Goal: Information Seeking & Learning: Find specific fact

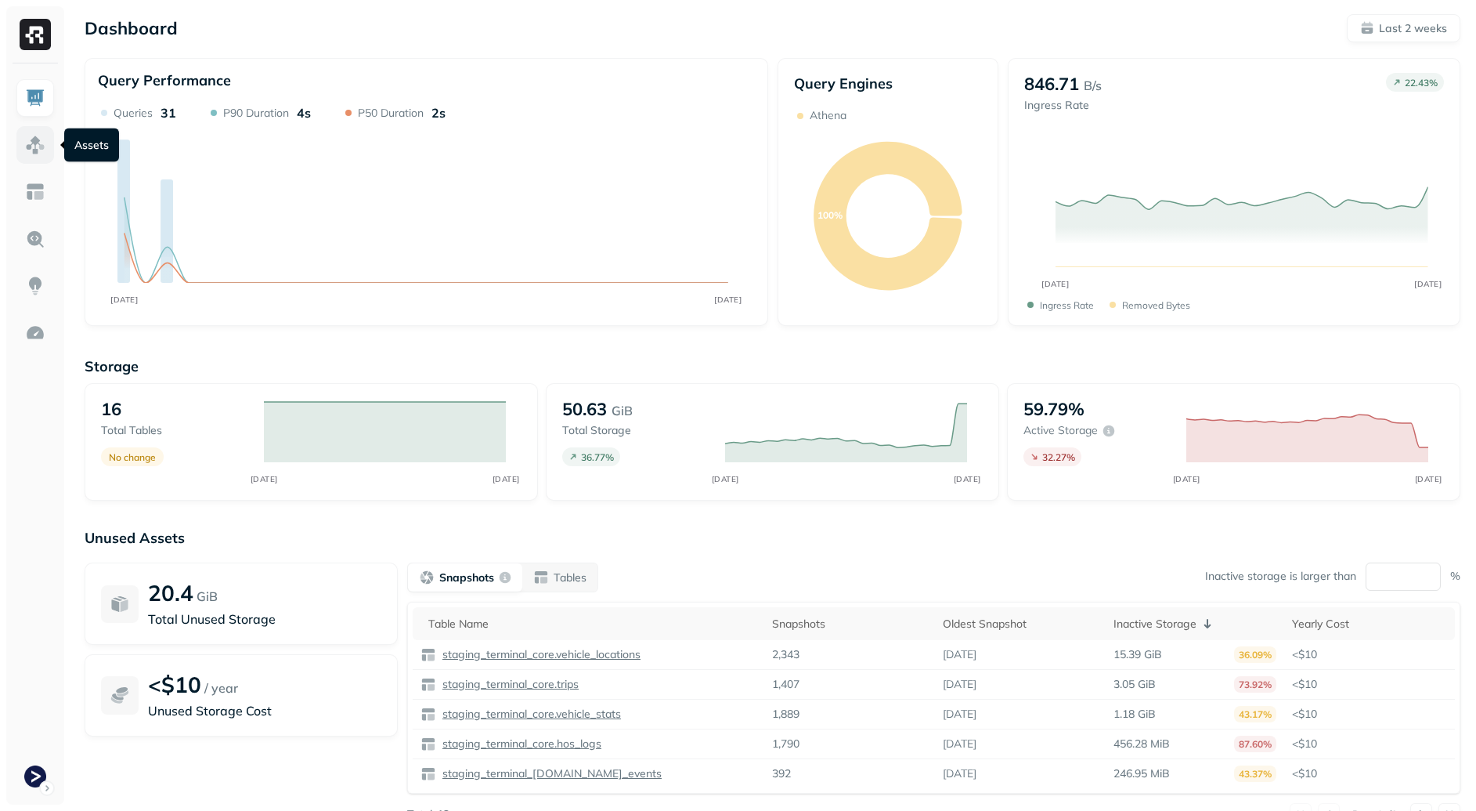
click at [44, 144] on img at bounding box center [35, 145] width 20 height 20
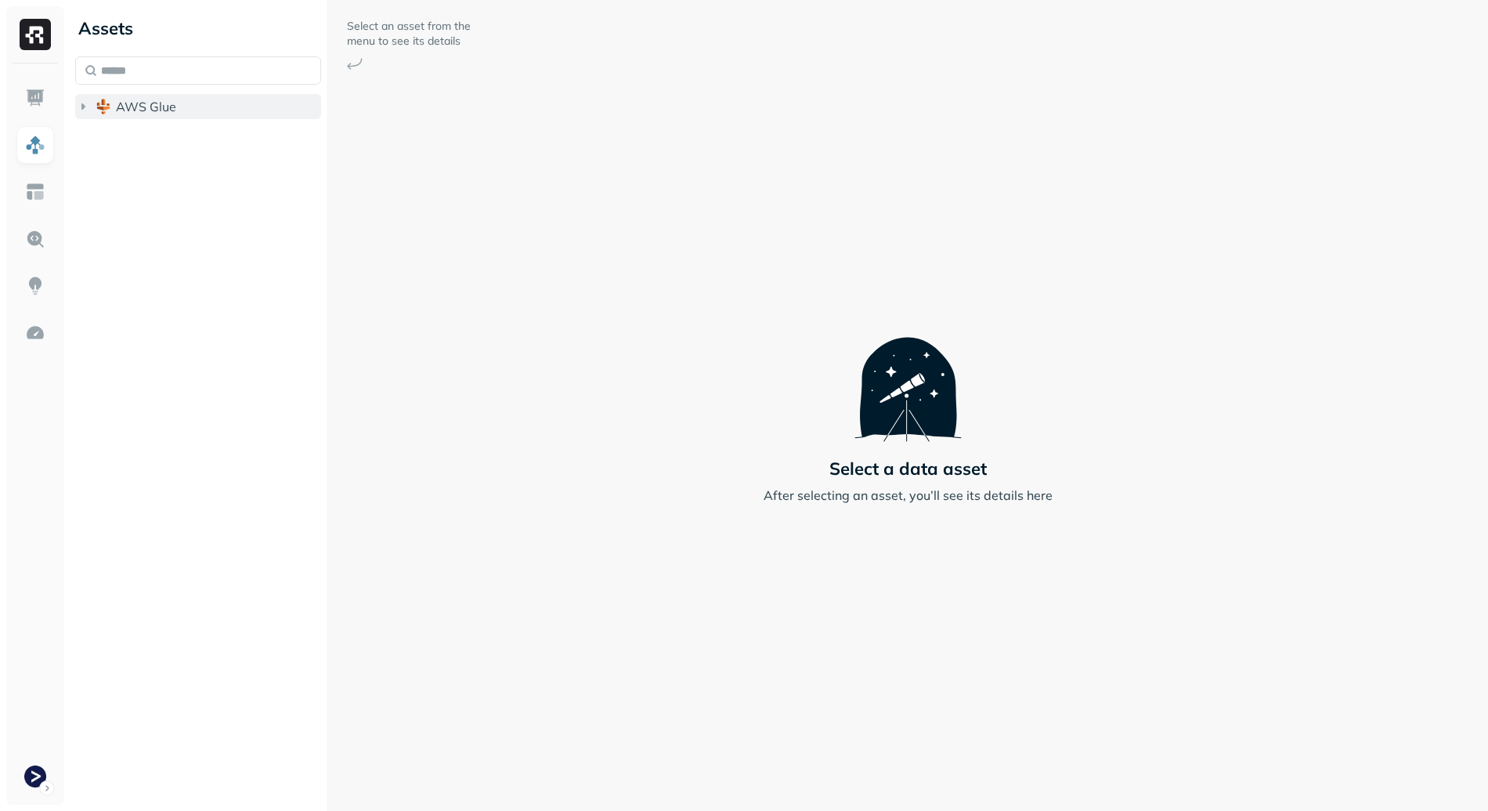
click at [130, 103] on span "AWS Glue" at bounding box center [146, 107] width 60 height 16
click at [181, 125] on button "staging_terminal_core" at bounding box center [206, 136] width 231 height 25
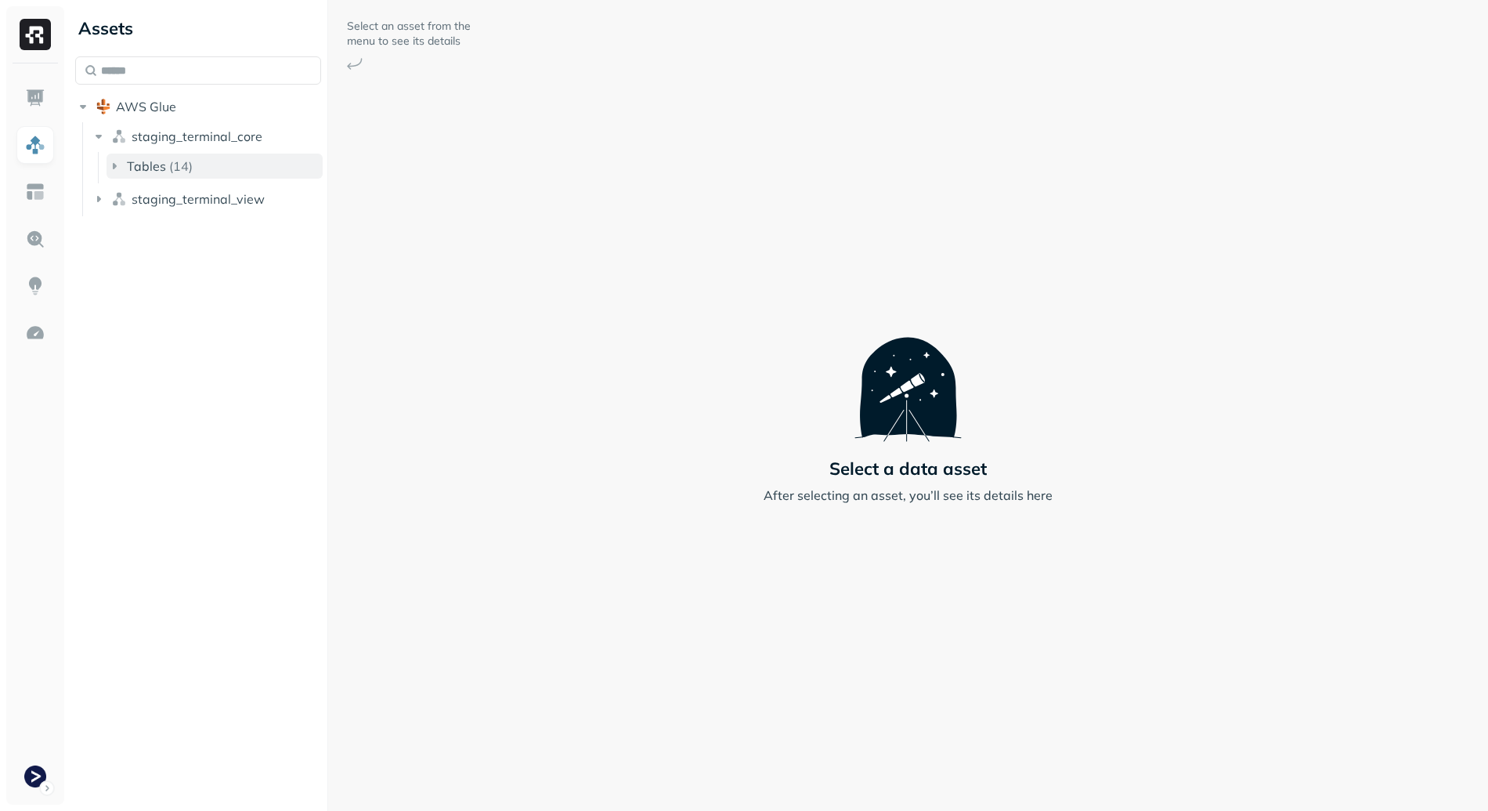
click at [232, 161] on button "Tables ( 14 )" at bounding box center [215, 166] width 216 height 25
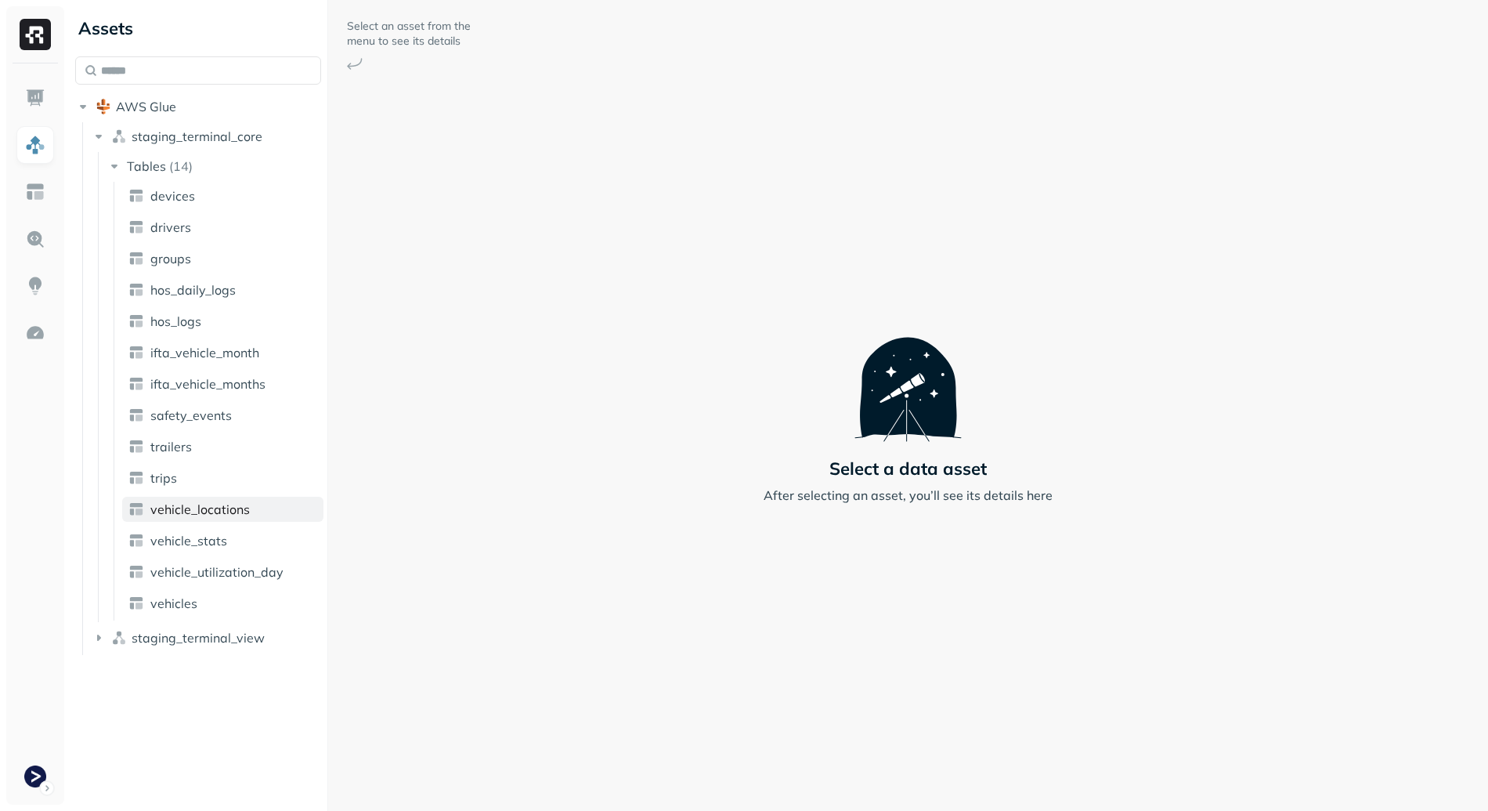
click at [237, 516] on span "vehicle_locations" at bounding box center [199, 509] width 99 height 16
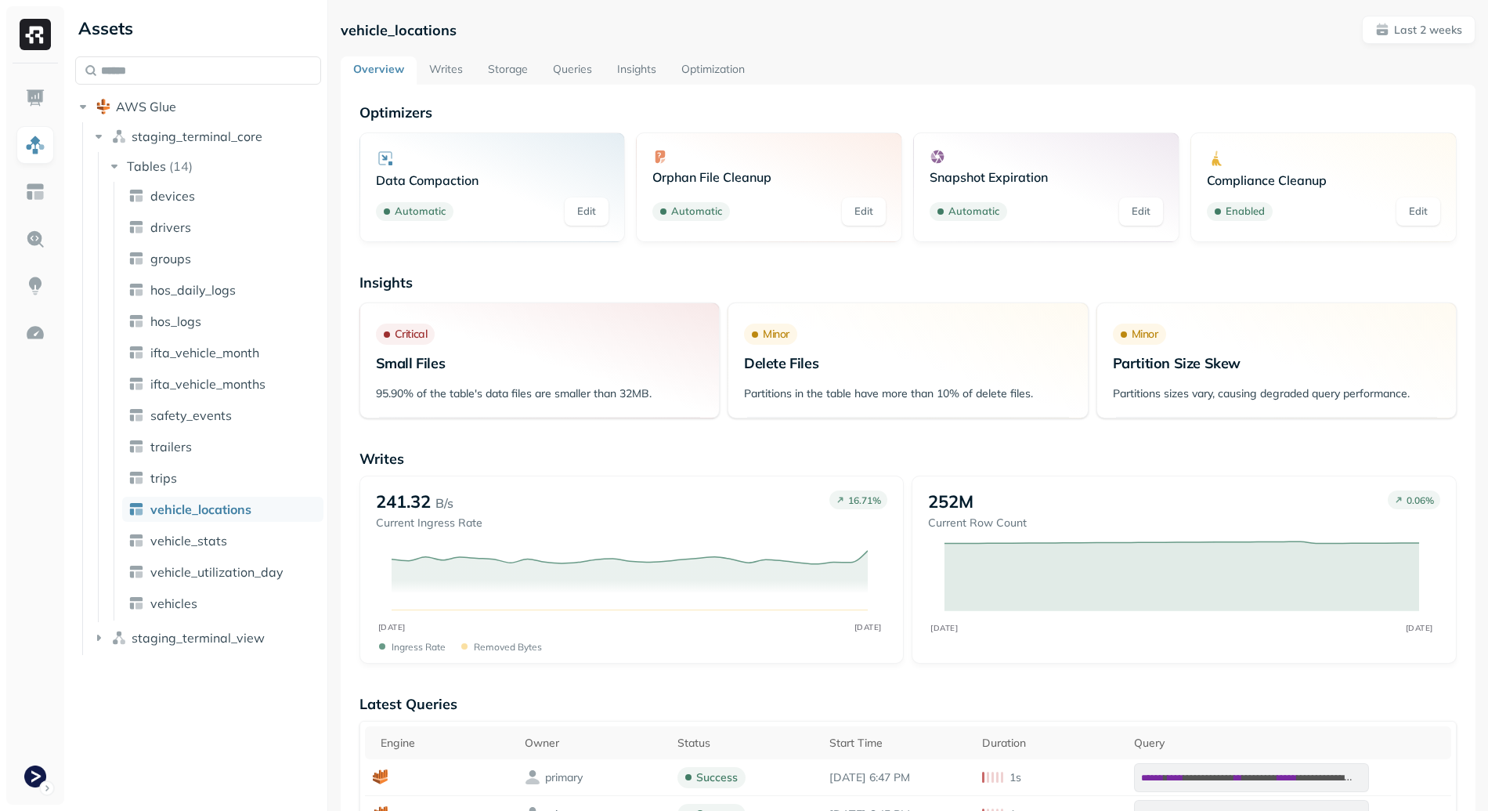
click at [533, 70] on link "Storage" at bounding box center [507, 70] width 65 height 28
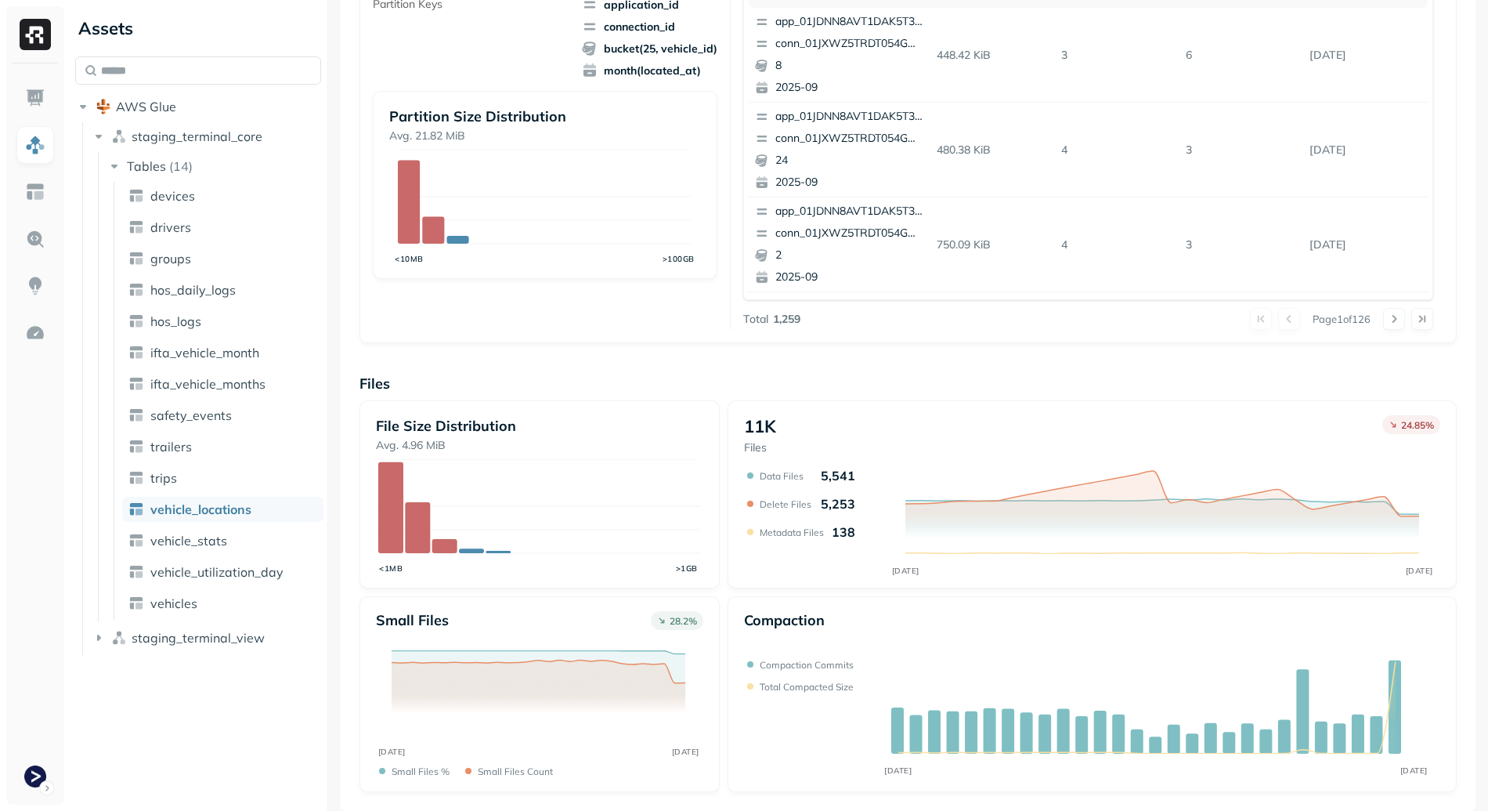
scroll to position [45, 0]
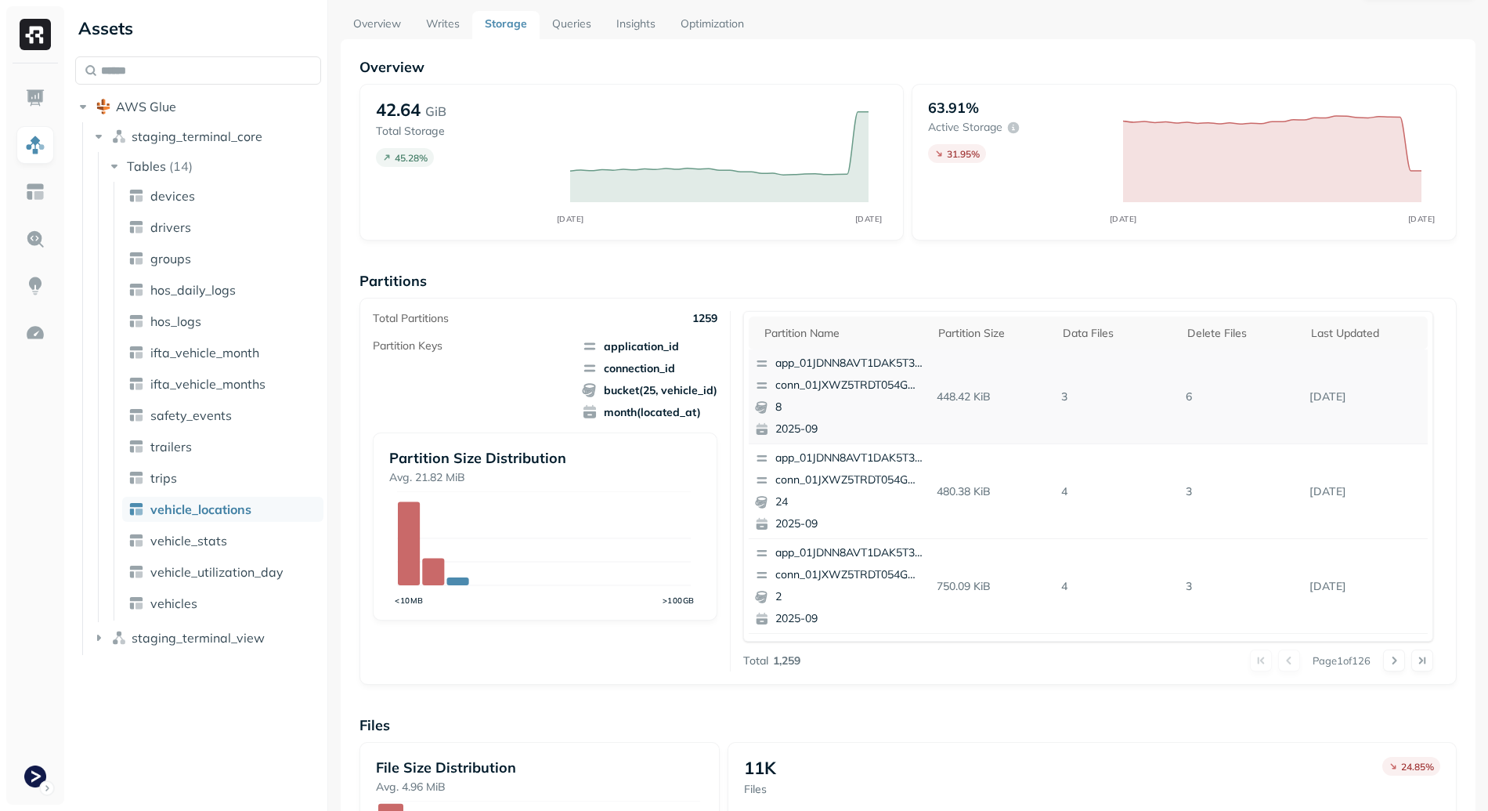
click at [847, 361] on p "app_01JDNN8AVT1DAK5T3RTM64CQ8G" at bounding box center [851, 364] width 152 height 16
click at [859, 380] on p "conn_01JXWZ5TRDT054GWGH6F86Z35G" at bounding box center [851, 385] width 152 height 16
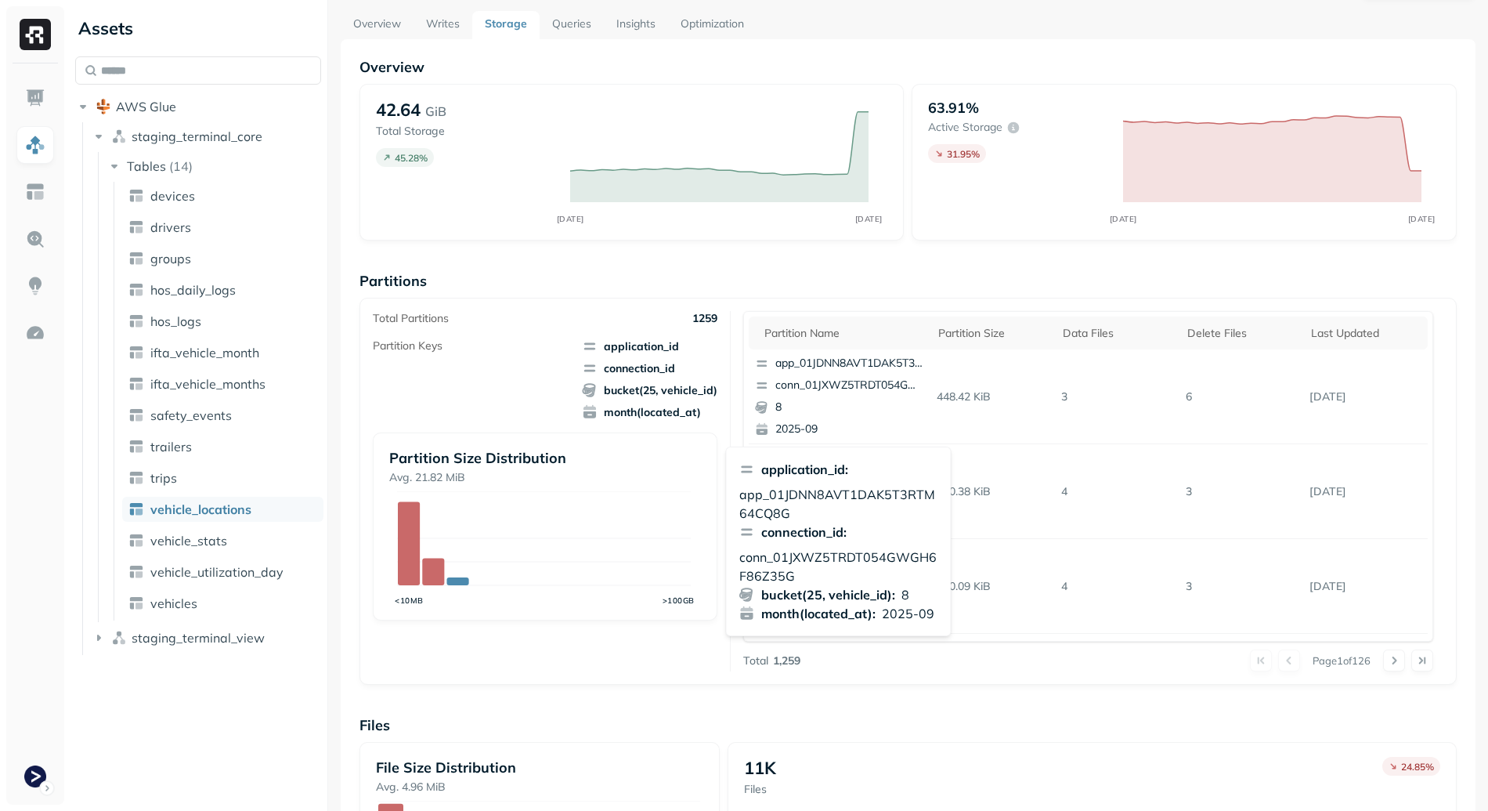
click at [771, 496] on p "app_01JDNN8AVT1DAK5T3RTM64CQ8G" at bounding box center [838, 504] width 199 height 38
copy p "app_01JDNN8AVT1DAK5T3RTM64CQ8G"
click at [802, 559] on p "conn_01JXWZ5TRDT054GWGH6F86Z35G" at bounding box center [838, 566] width 199 height 38
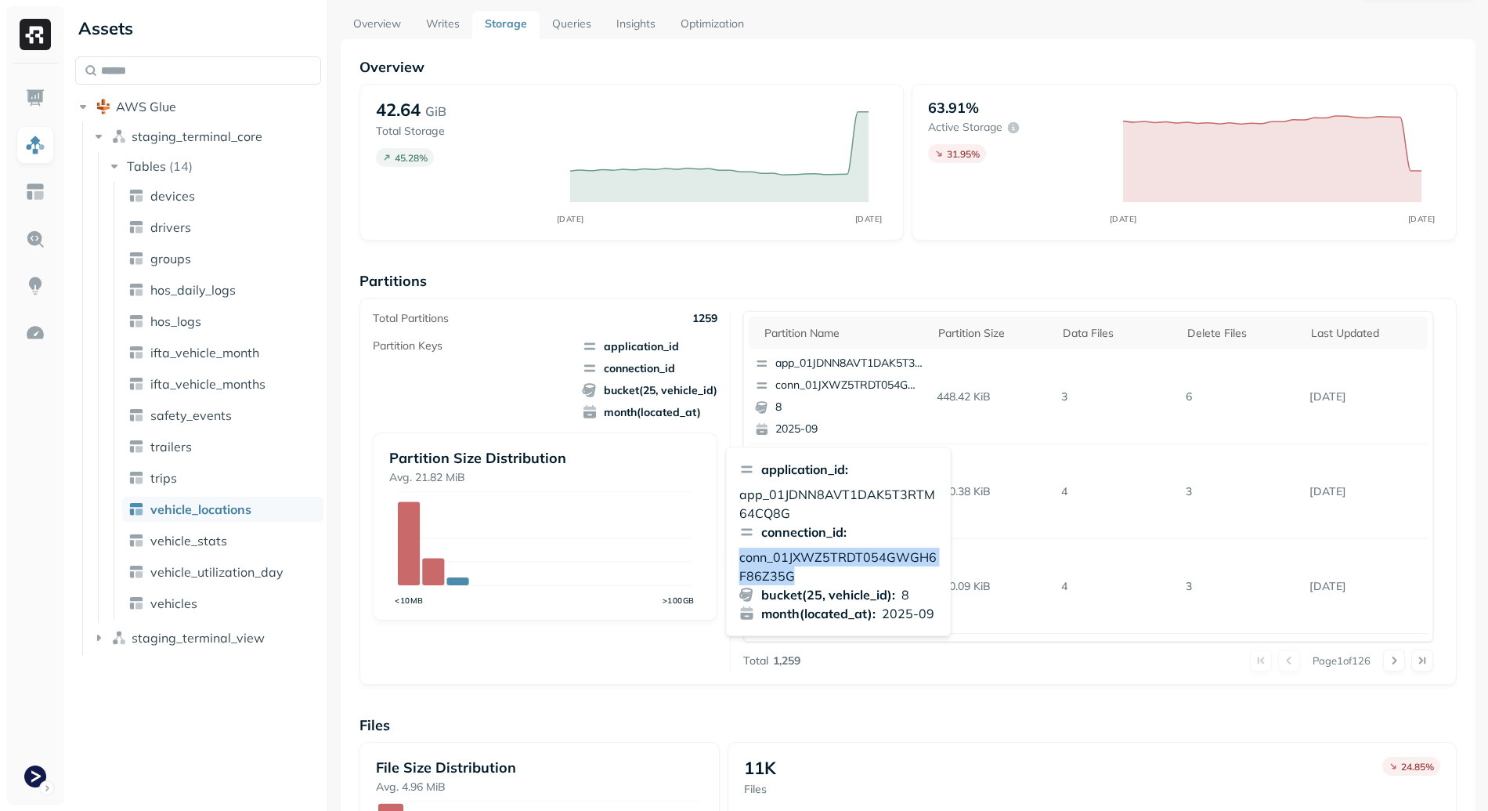
copy p "conn_01JXWZ5TRDT054GWGH6F86Z35G"
click at [663, 528] on icon "<10MB >100GB" at bounding box center [543, 549] width 309 height 117
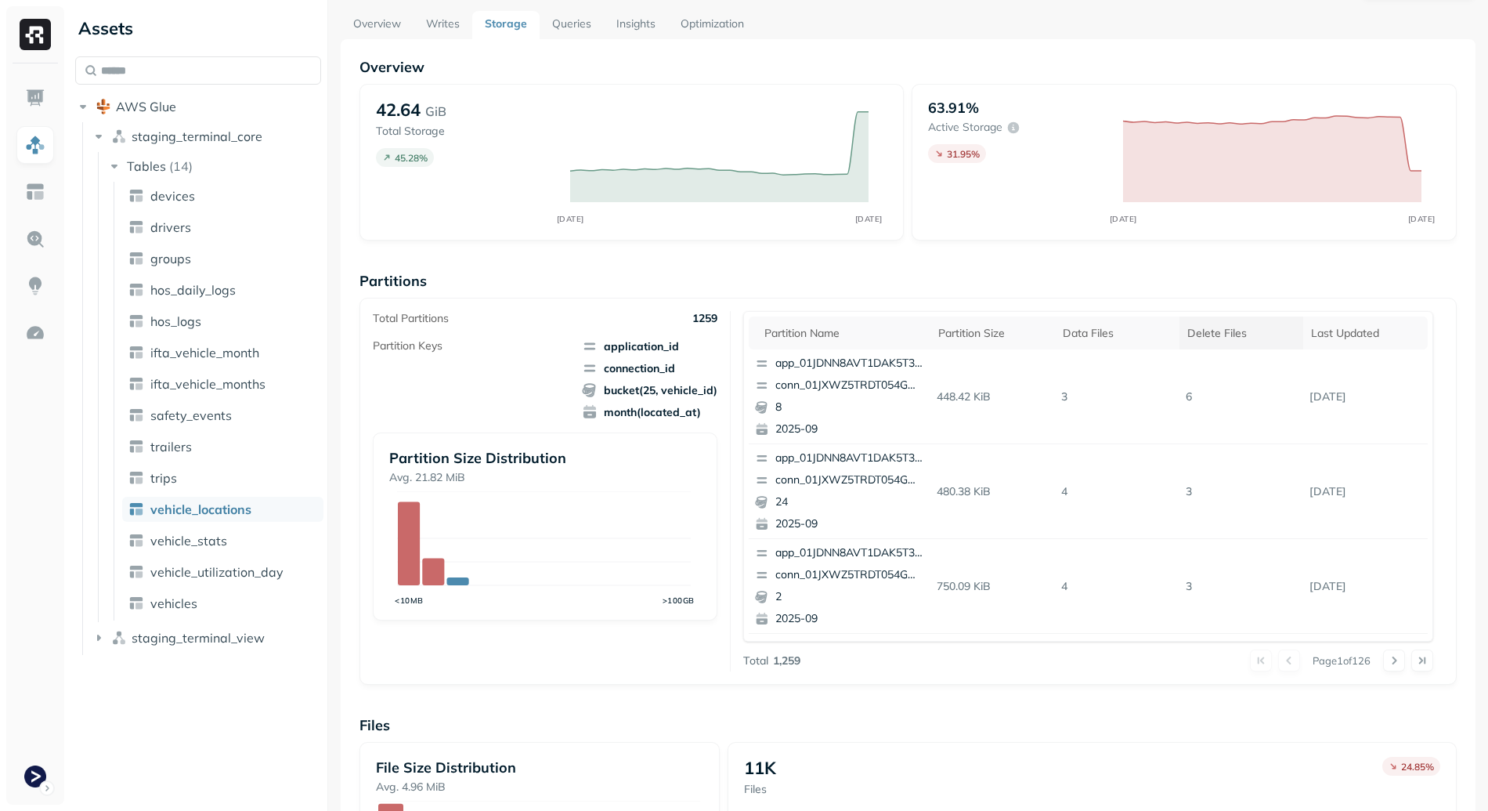
click at [1224, 333] on div "Delete Files" at bounding box center [1241, 333] width 109 height 15
click at [836, 400] on p "7" at bounding box center [851, 407] width 152 height 16
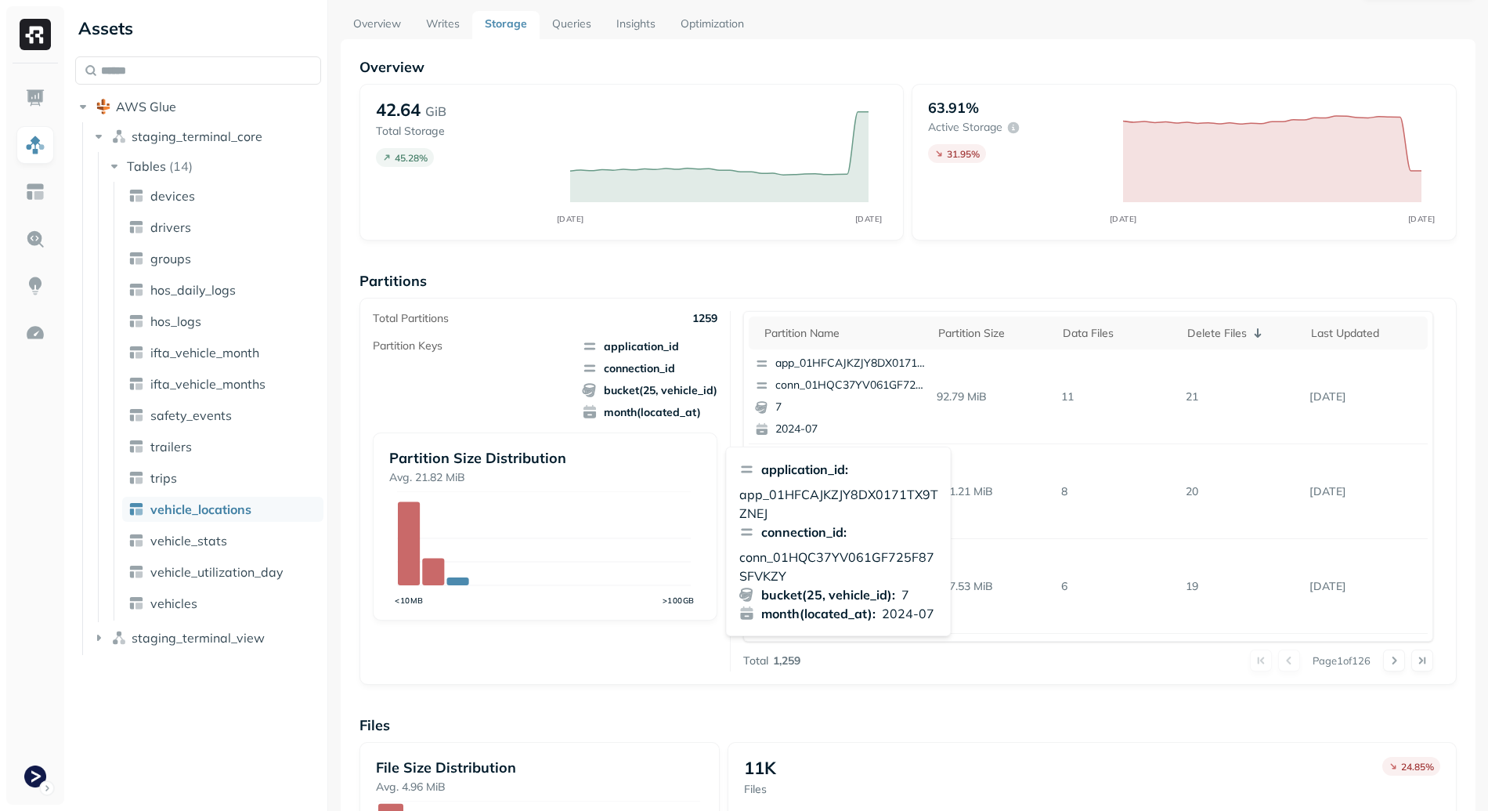
click at [843, 557] on p "conn_01HQC37YV061GF725F87SFVKZY" at bounding box center [838, 566] width 199 height 38
copy p "conn_01HQC37YV061GF725F87SFVKZY"
click at [882, 495] on p "app_01HFCAJKZJY8DX0171TX9TZNEJ" at bounding box center [838, 504] width 199 height 38
